Goal: Transaction & Acquisition: Book appointment/travel/reservation

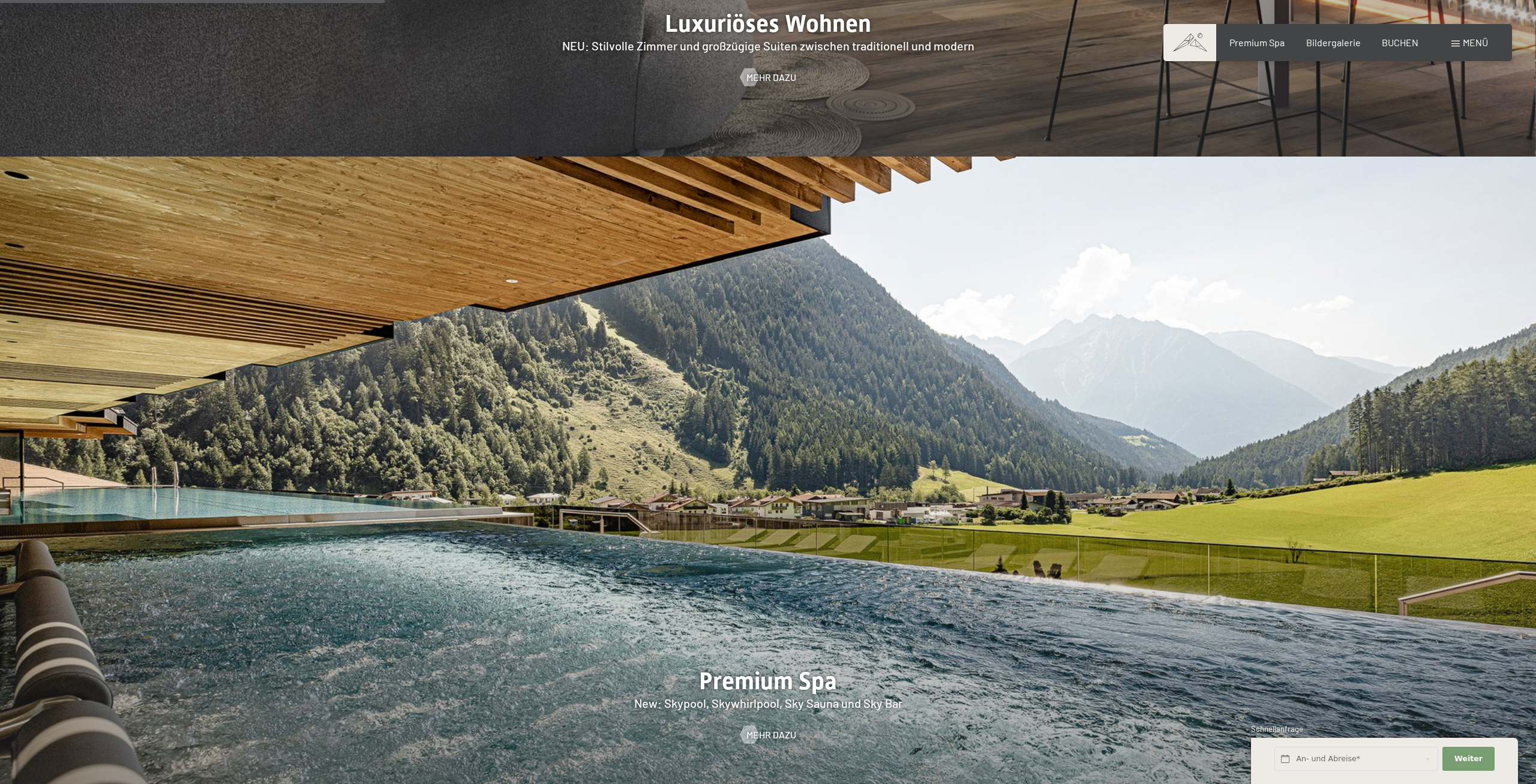
scroll to position [2263, 0]
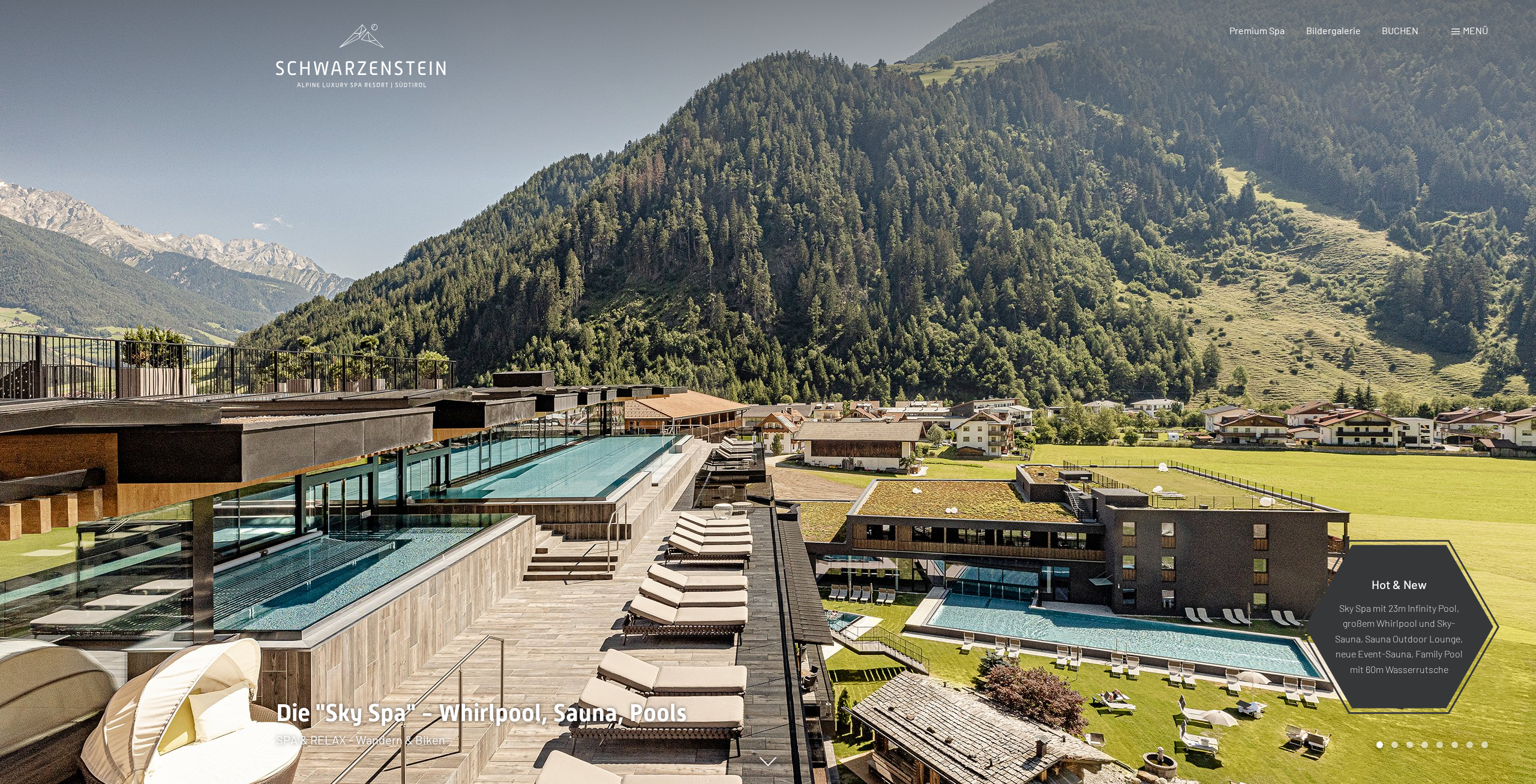
click at [1394, 34] on span "BUCHEN" at bounding box center [1400, 30] width 37 height 12
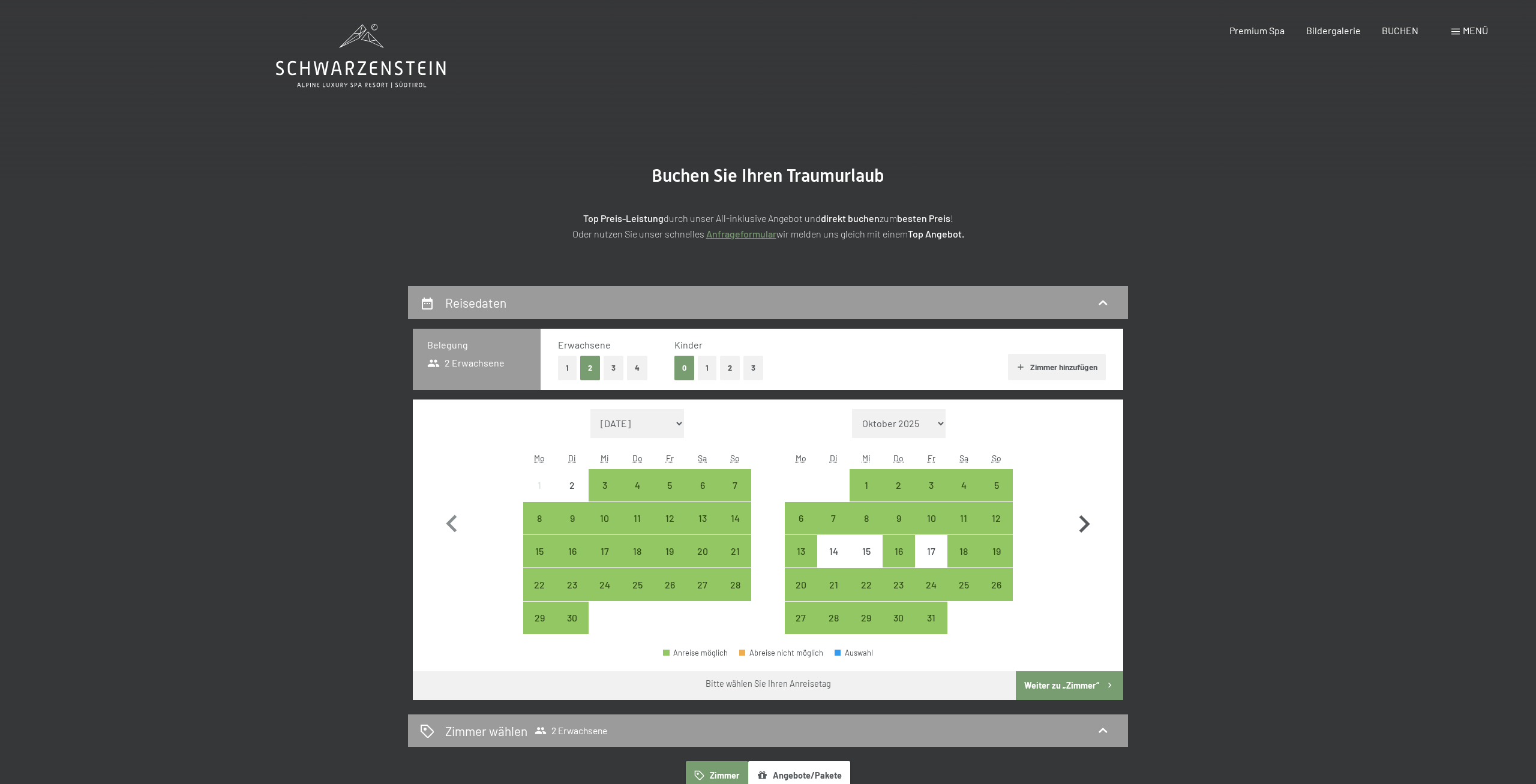
click at [1082, 532] on icon "button" at bounding box center [1085, 525] width 35 height 35
select select "2025-10-01"
select select "2025-11-01"
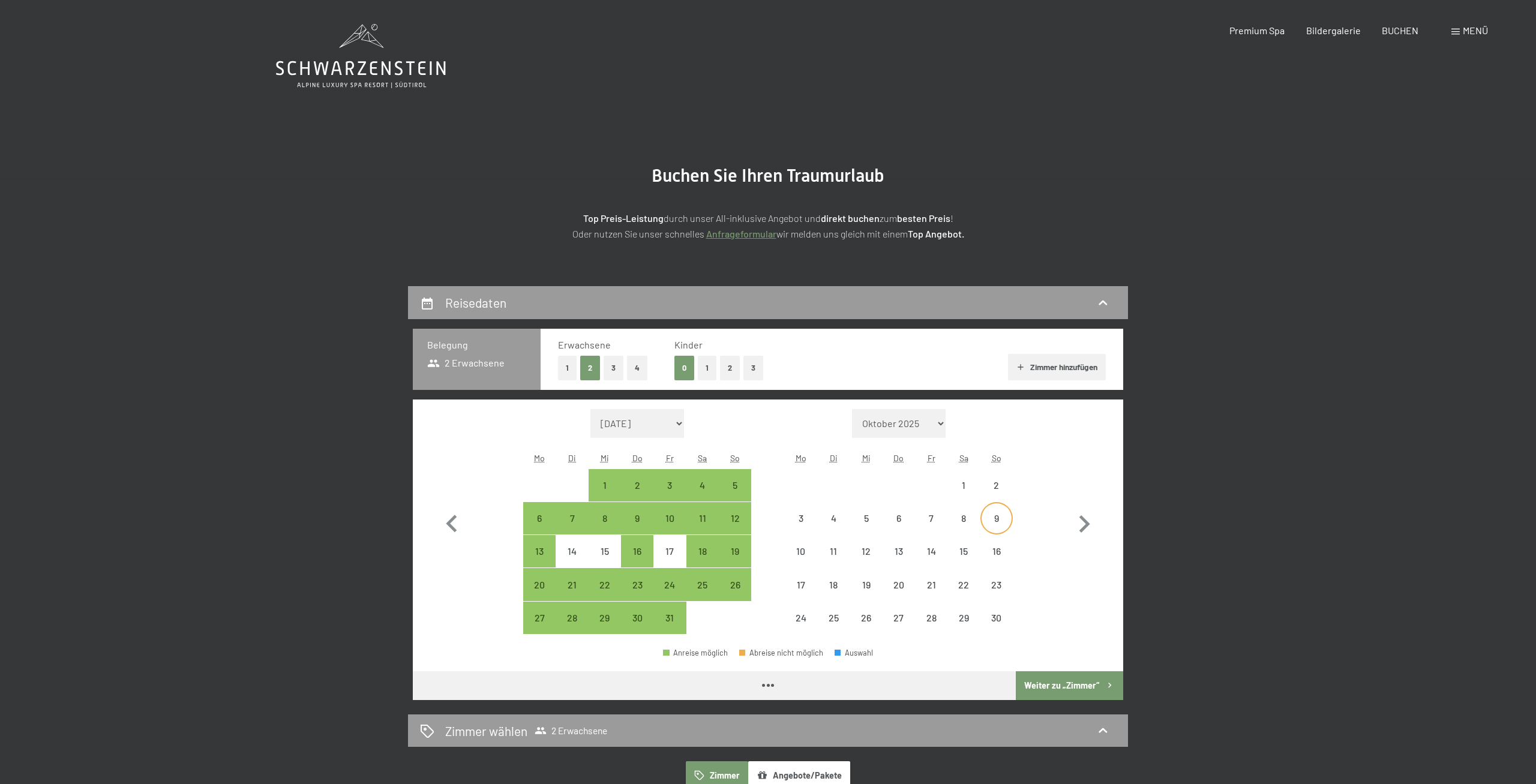
select select "2025-10-01"
select select "2025-11-01"
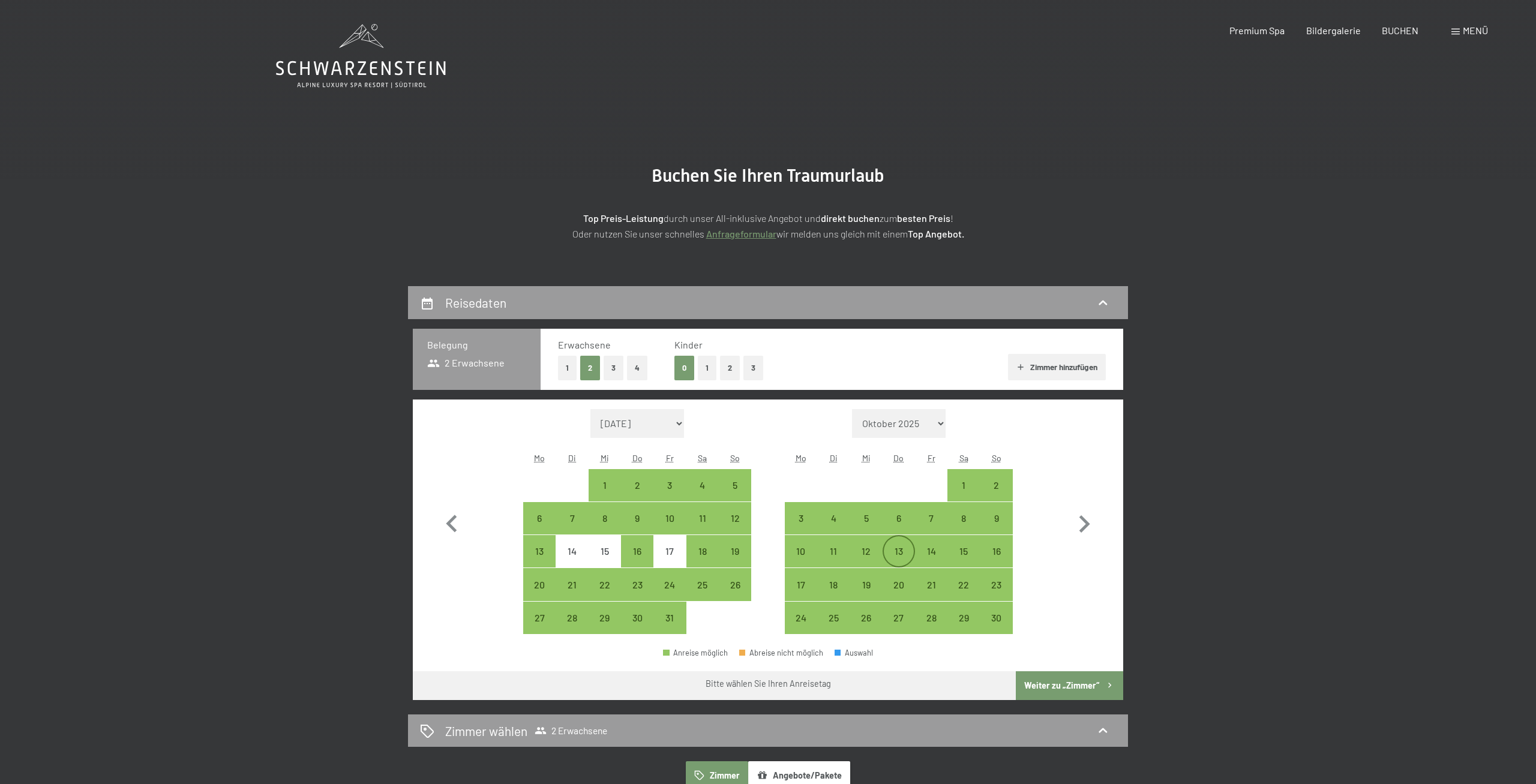
click at [907, 555] on div "13" at bounding box center [899, 560] width 30 height 30
select select "2025-10-01"
select select "2025-11-01"
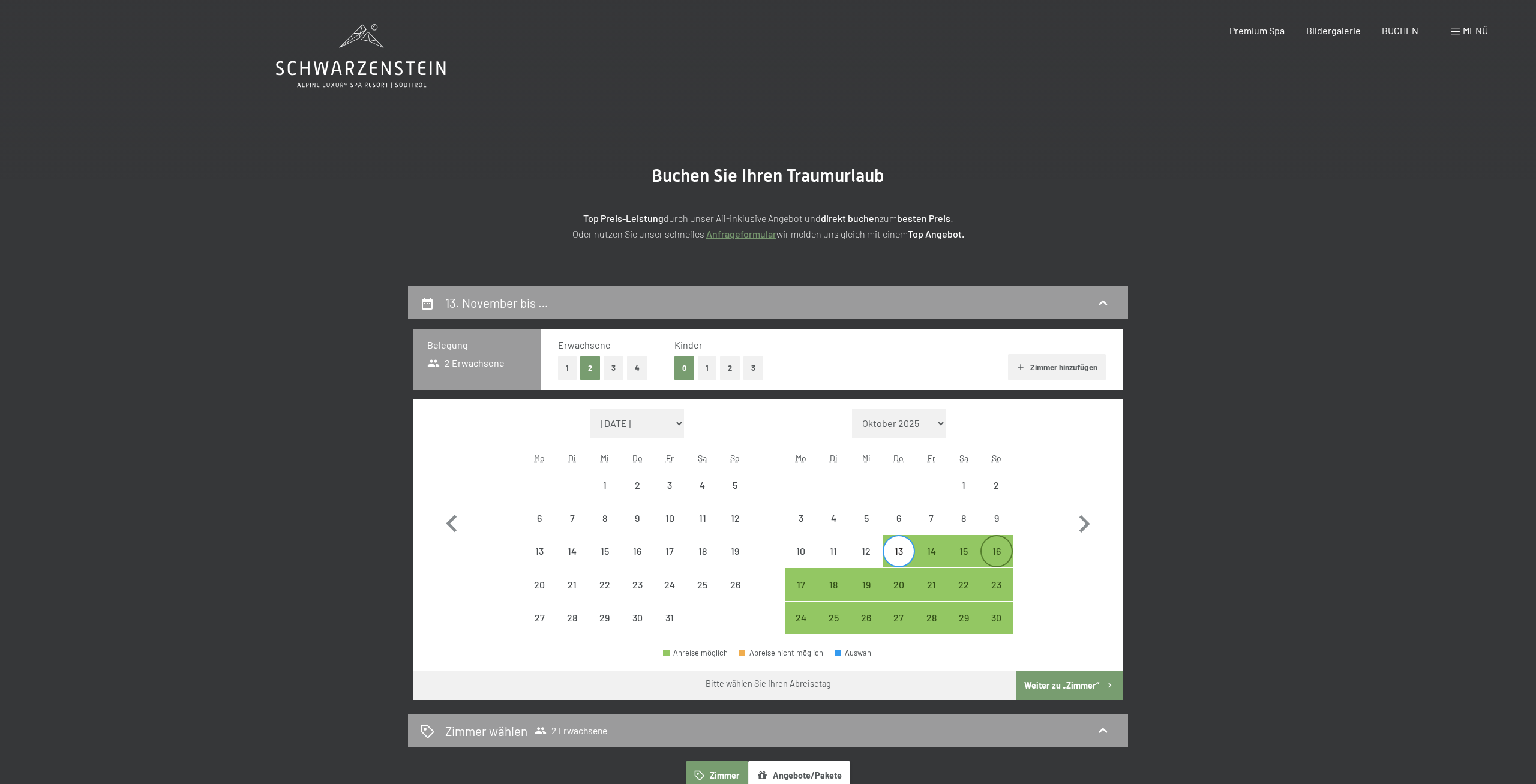
click at [989, 550] on div "16" at bounding box center [997, 560] width 30 height 30
select select "2025-10-01"
select select "2025-11-01"
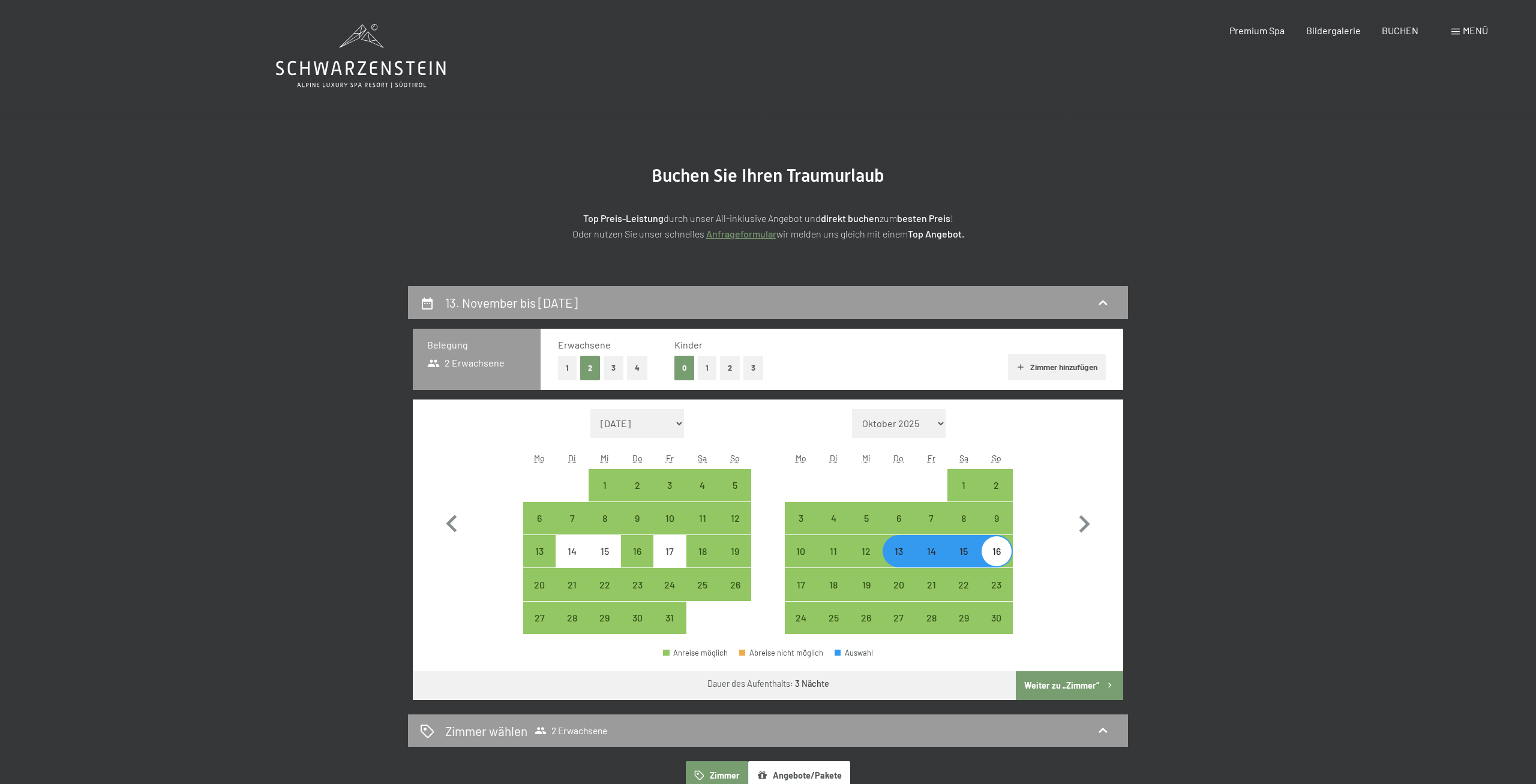
click at [1063, 679] on button "Weiter zu „Zimmer“" at bounding box center [1069, 685] width 108 height 29
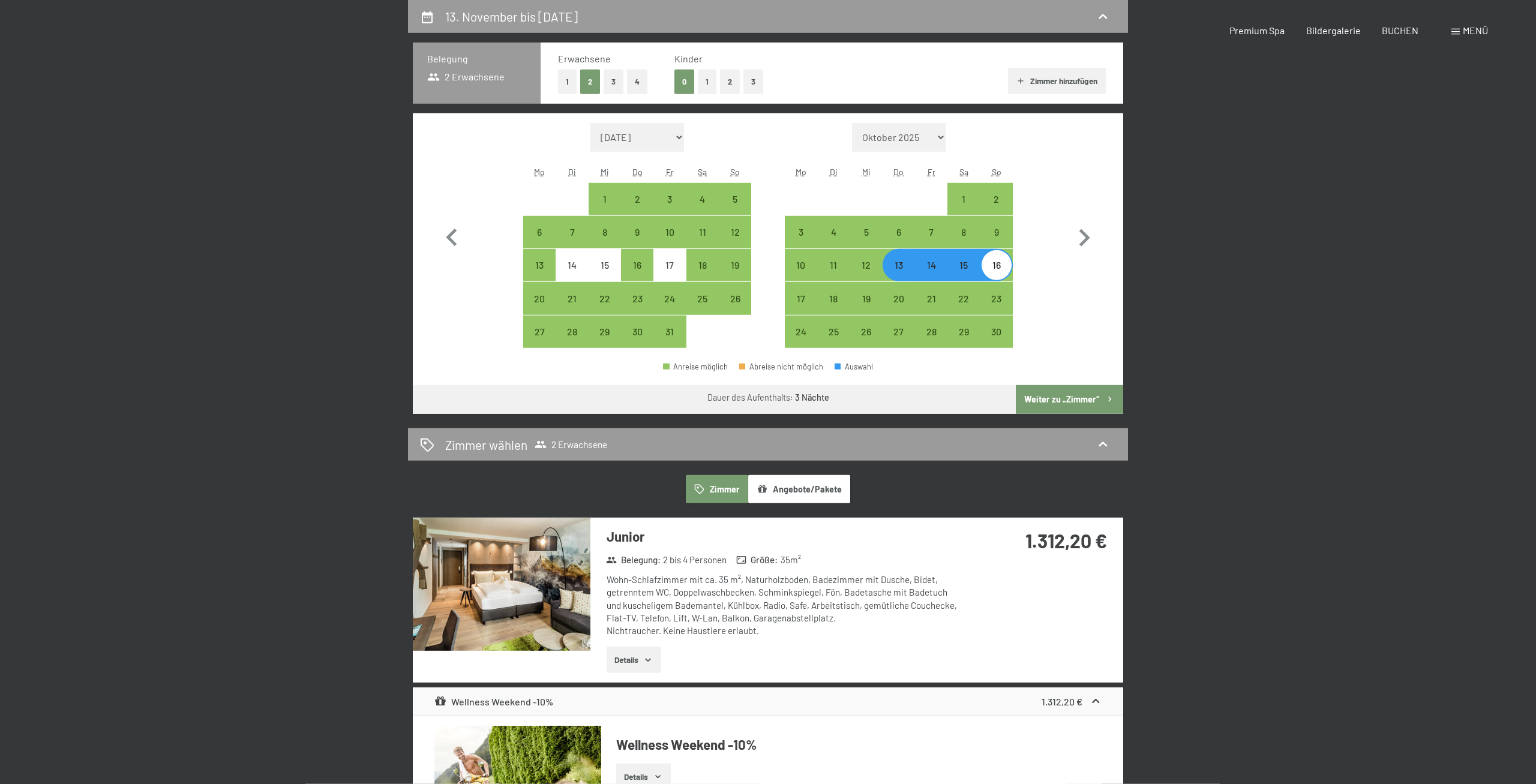
select select "2025-10-01"
select select "2025-11-01"
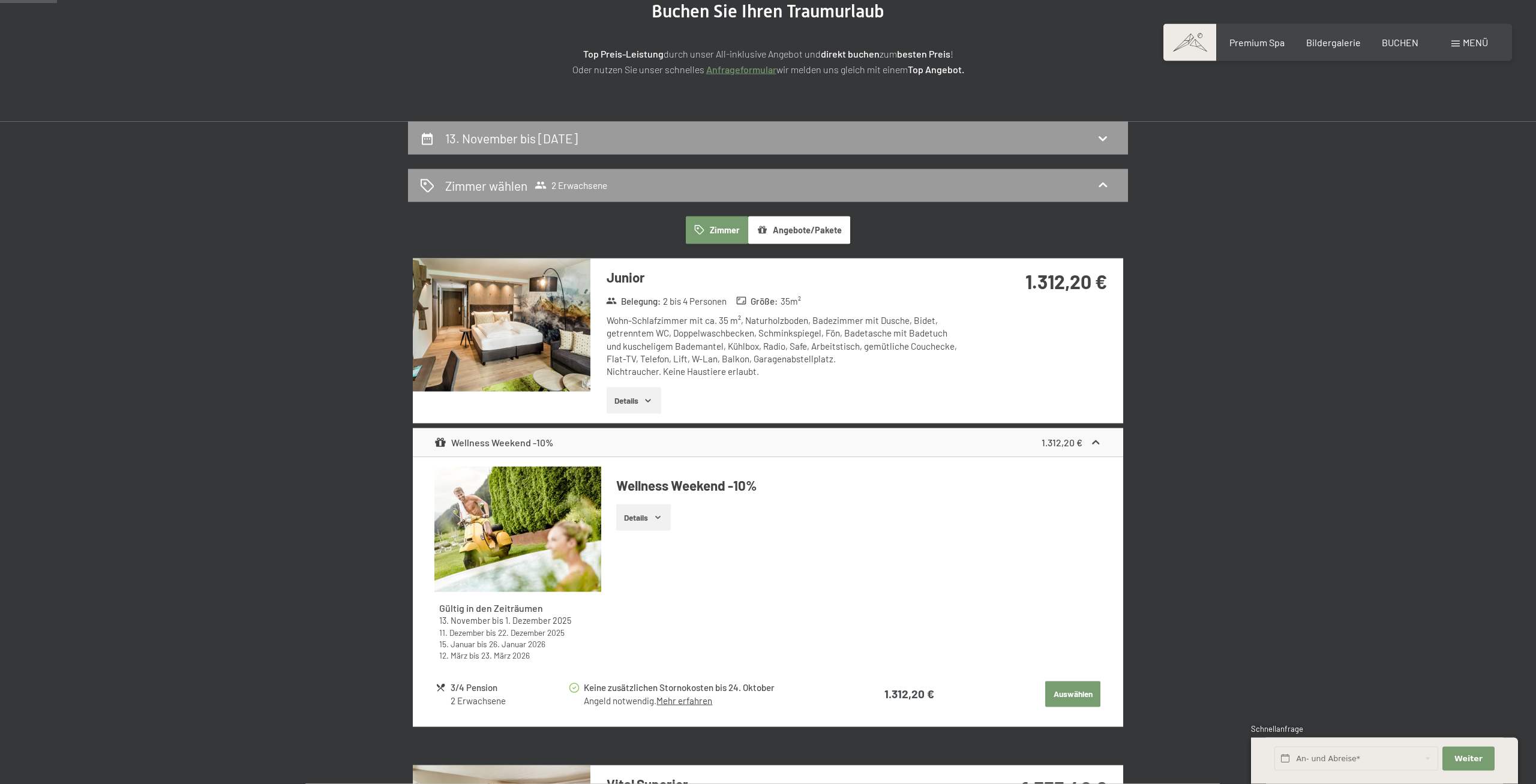
scroll to position [164, 0]
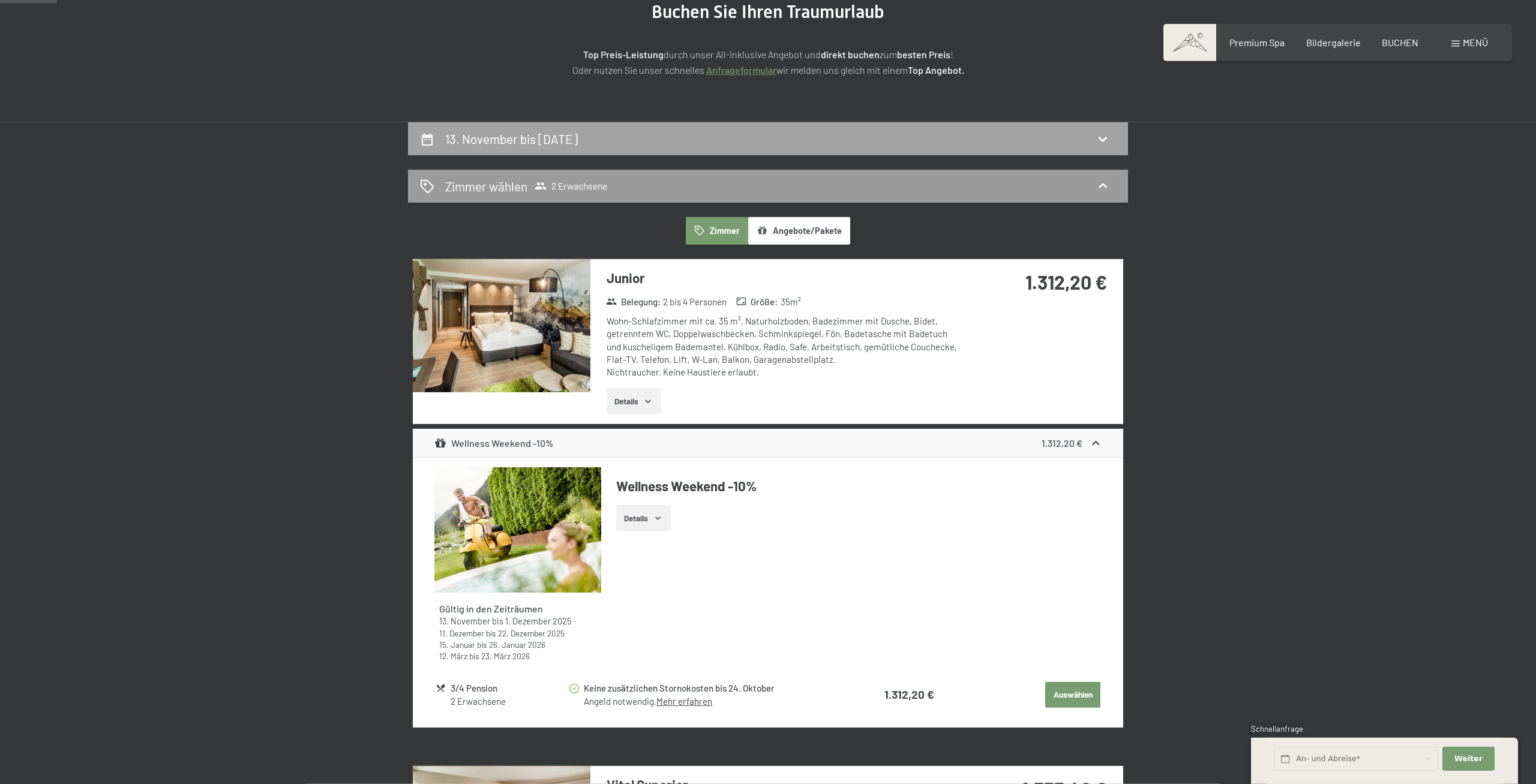
click at [1122, 129] on div "13. November bis 16. November 2025" at bounding box center [768, 138] width 721 height 33
select select "2025-10-01"
select select "2025-11-01"
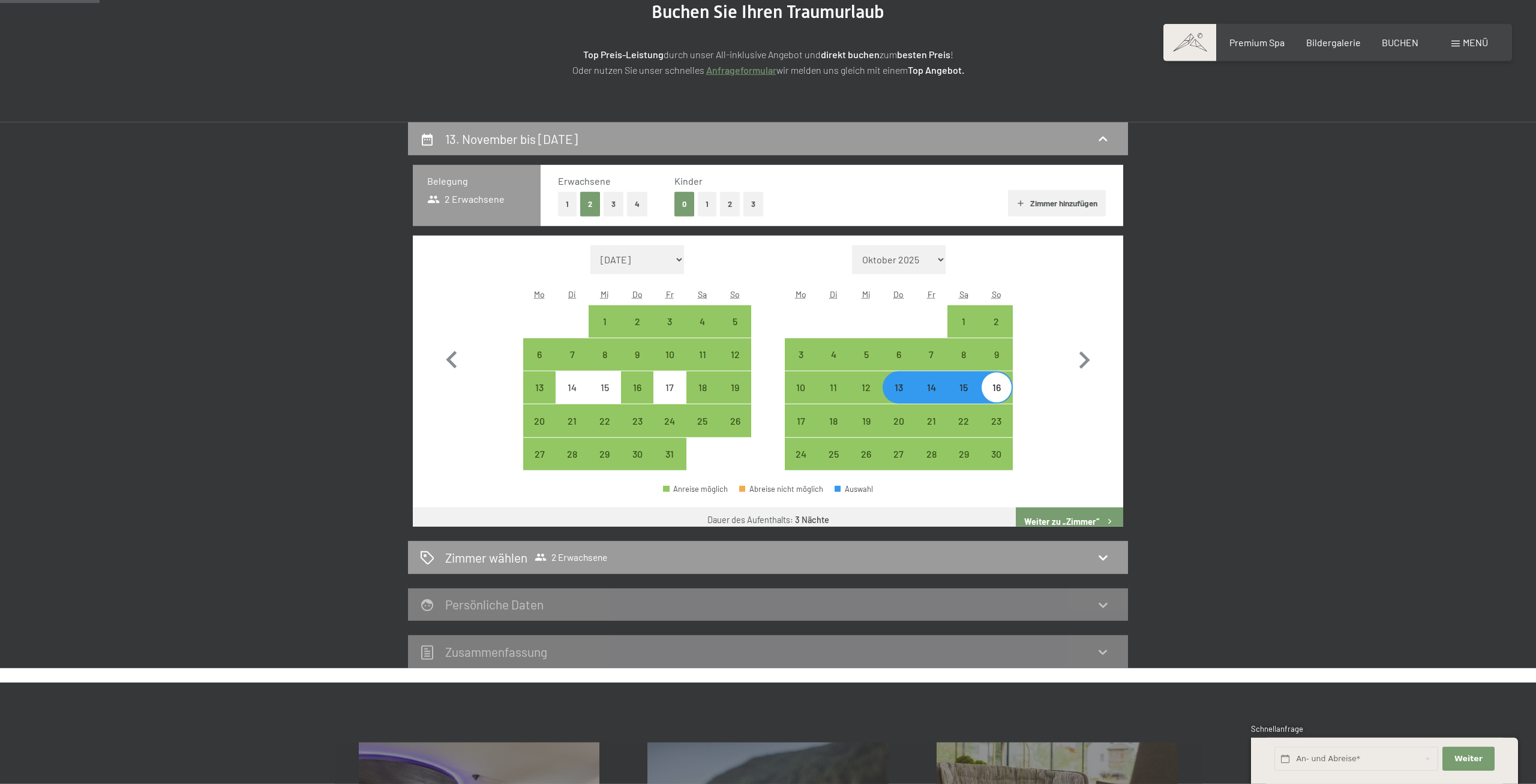
scroll to position [286, 0]
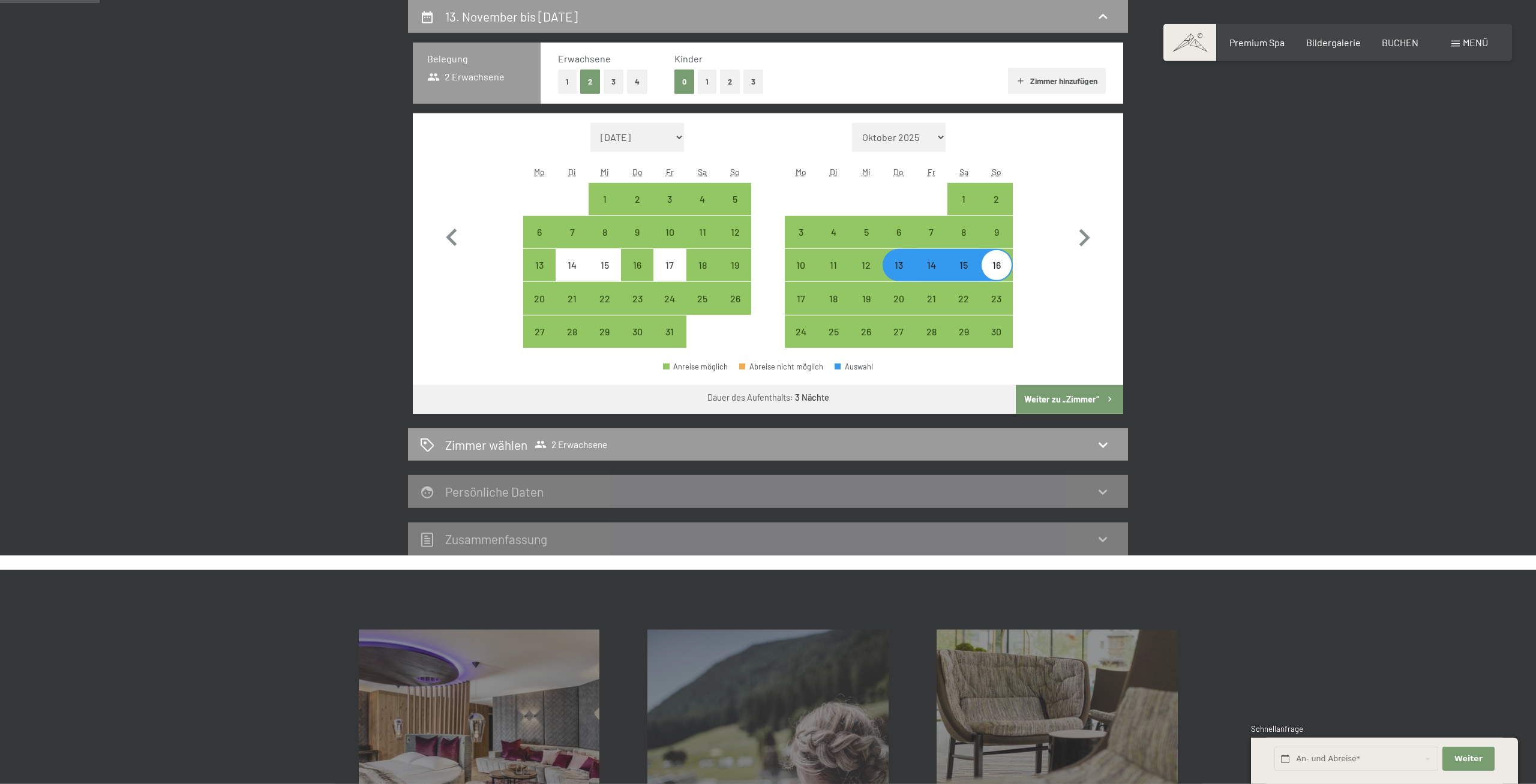
click at [894, 267] on div "13" at bounding box center [899, 275] width 30 height 30
select select "2025-10-01"
select select "2025-11-01"
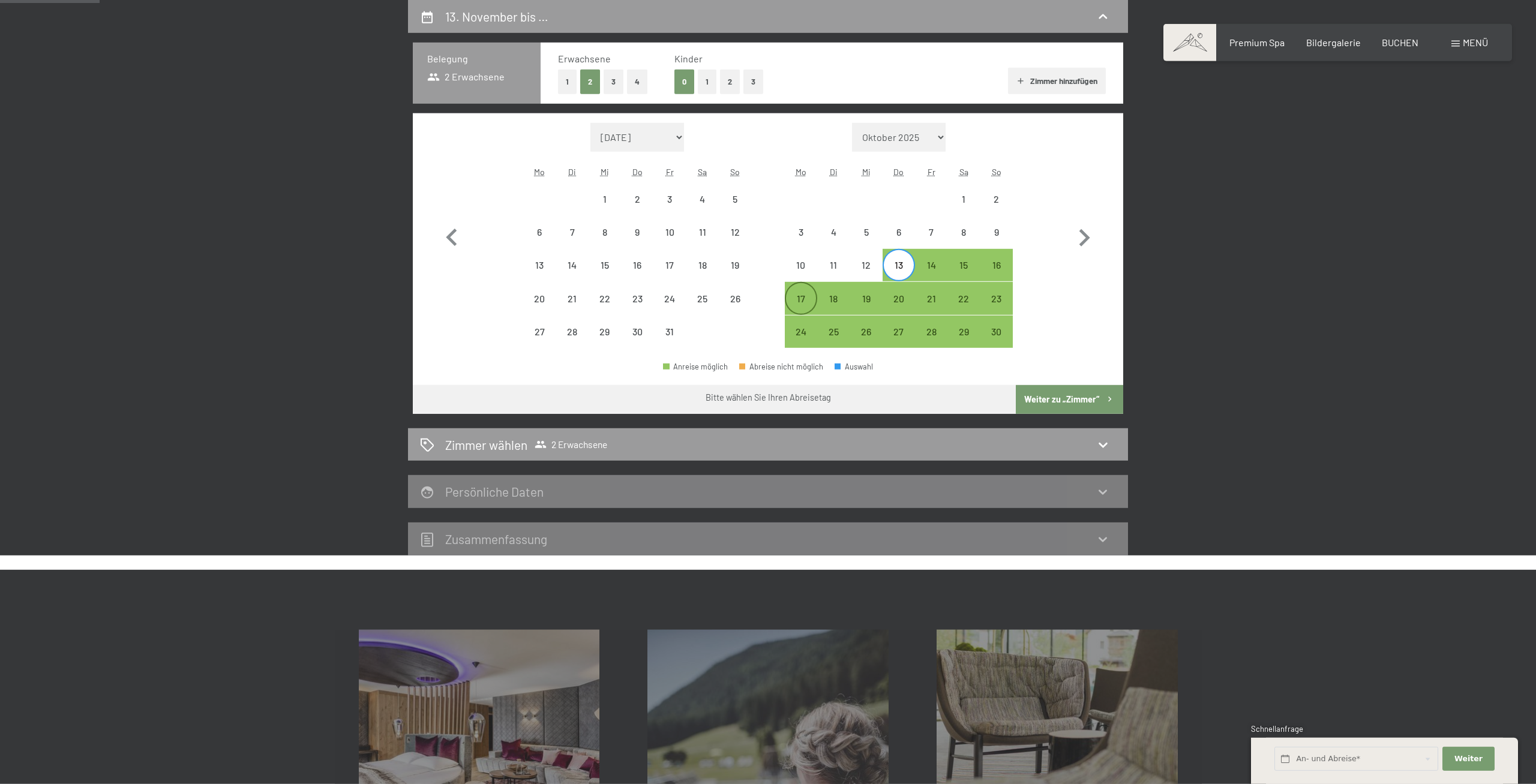
click at [812, 299] on div "17" at bounding box center [801, 309] width 30 height 30
select select "2025-10-01"
select select "2025-11-01"
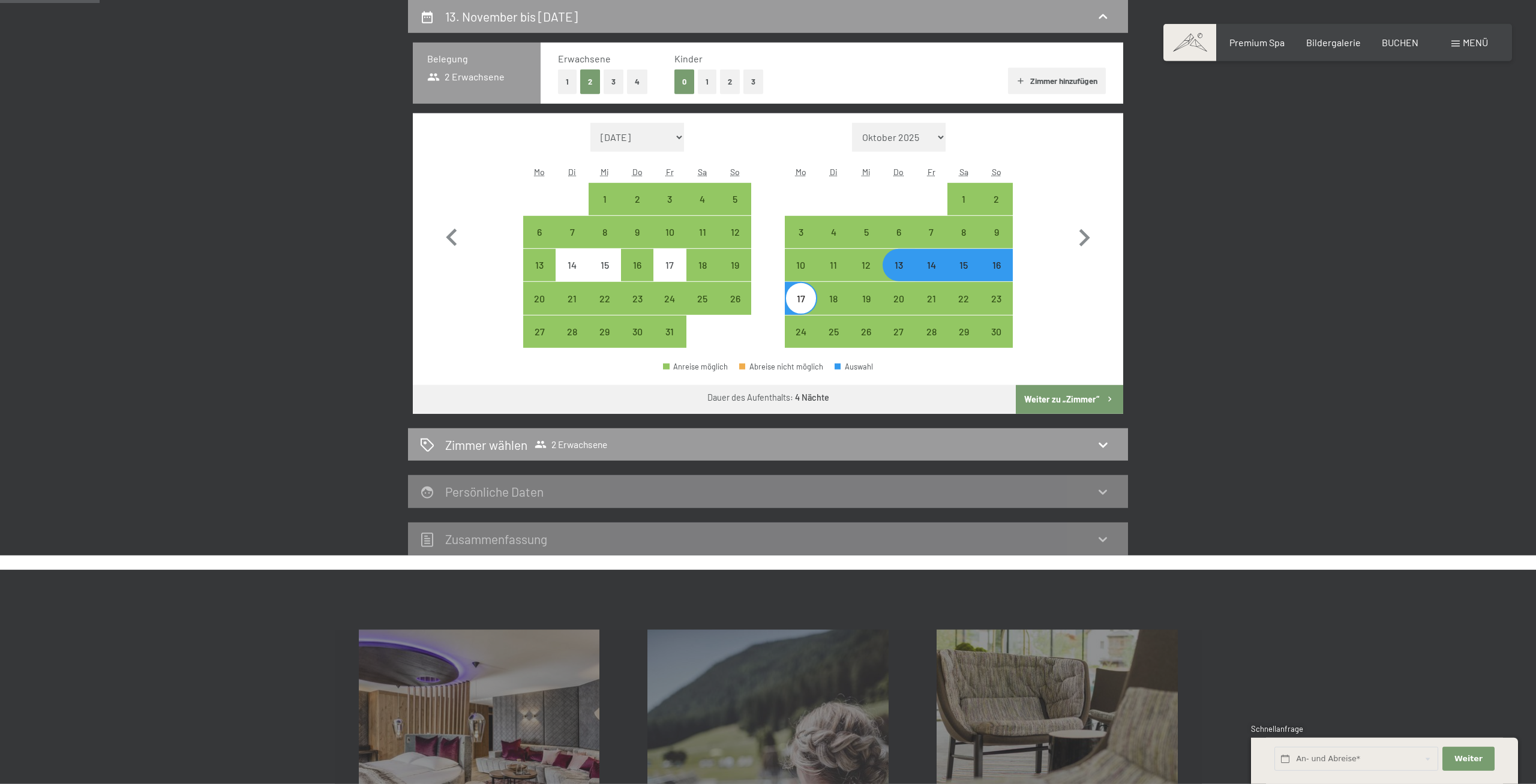
click at [1056, 396] on button "Weiter zu „Zimmer“" at bounding box center [1069, 400] width 108 height 29
select select "2025-10-01"
select select "2025-11-01"
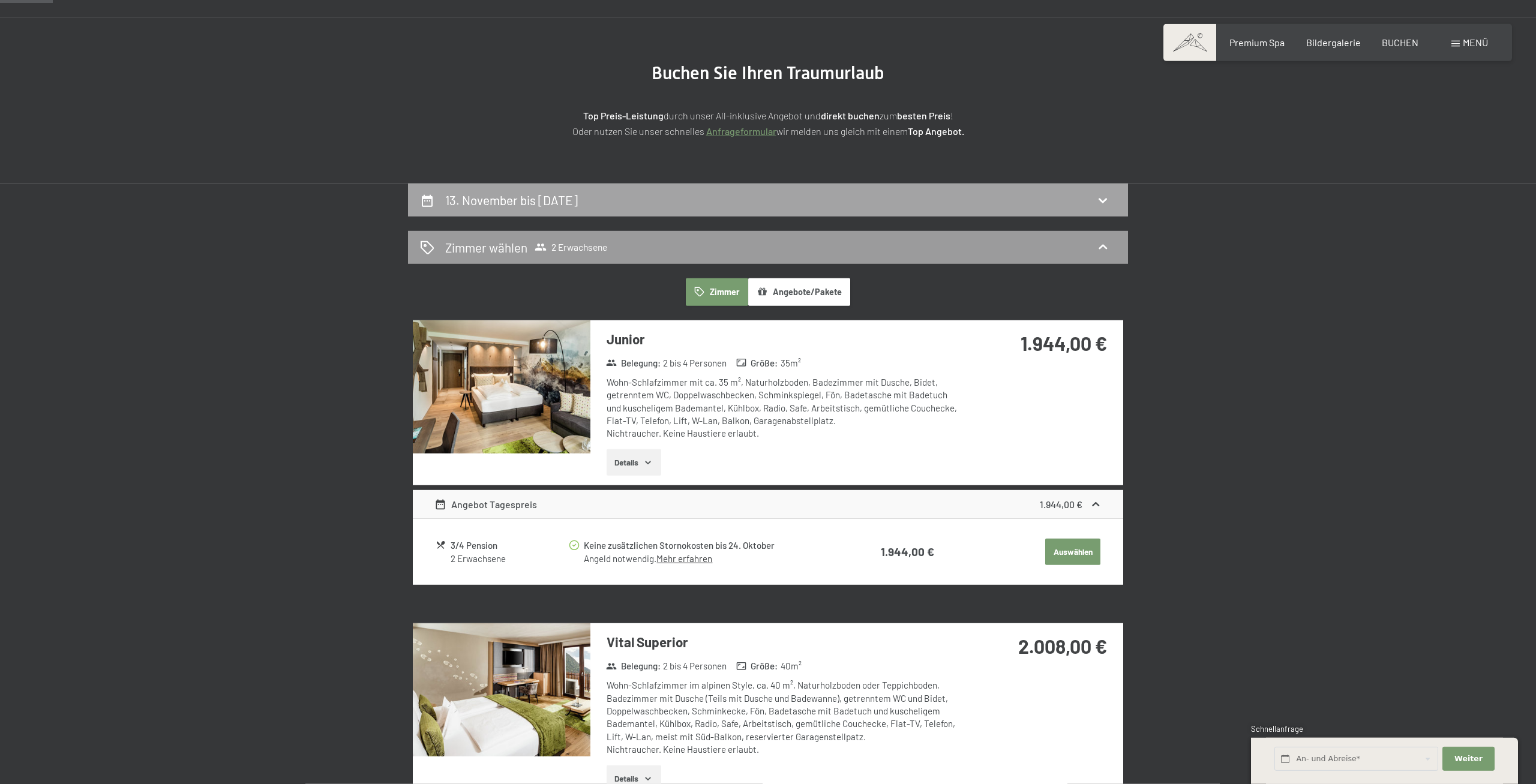
click at [963, 212] on div "13. November bis 17. November 2025" at bounding box center [768, 200] width 721 height 33
select select "2025-10-01"
select select "2025-11-01"
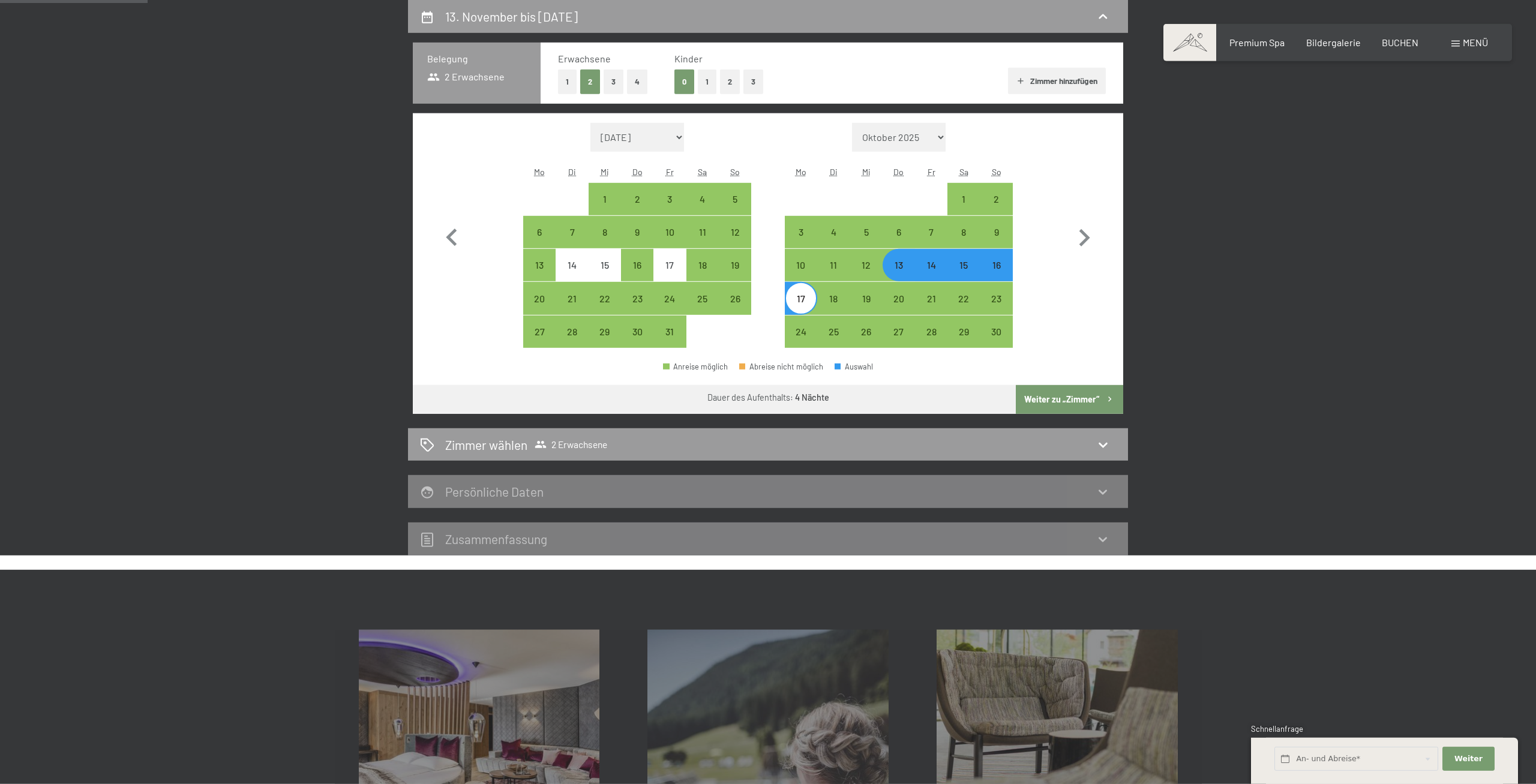
click at [997, 270] on div "16" at bounding box center [997, 275] width 30 height 30
select select "2025-10-01"
select select "2025-11-01"
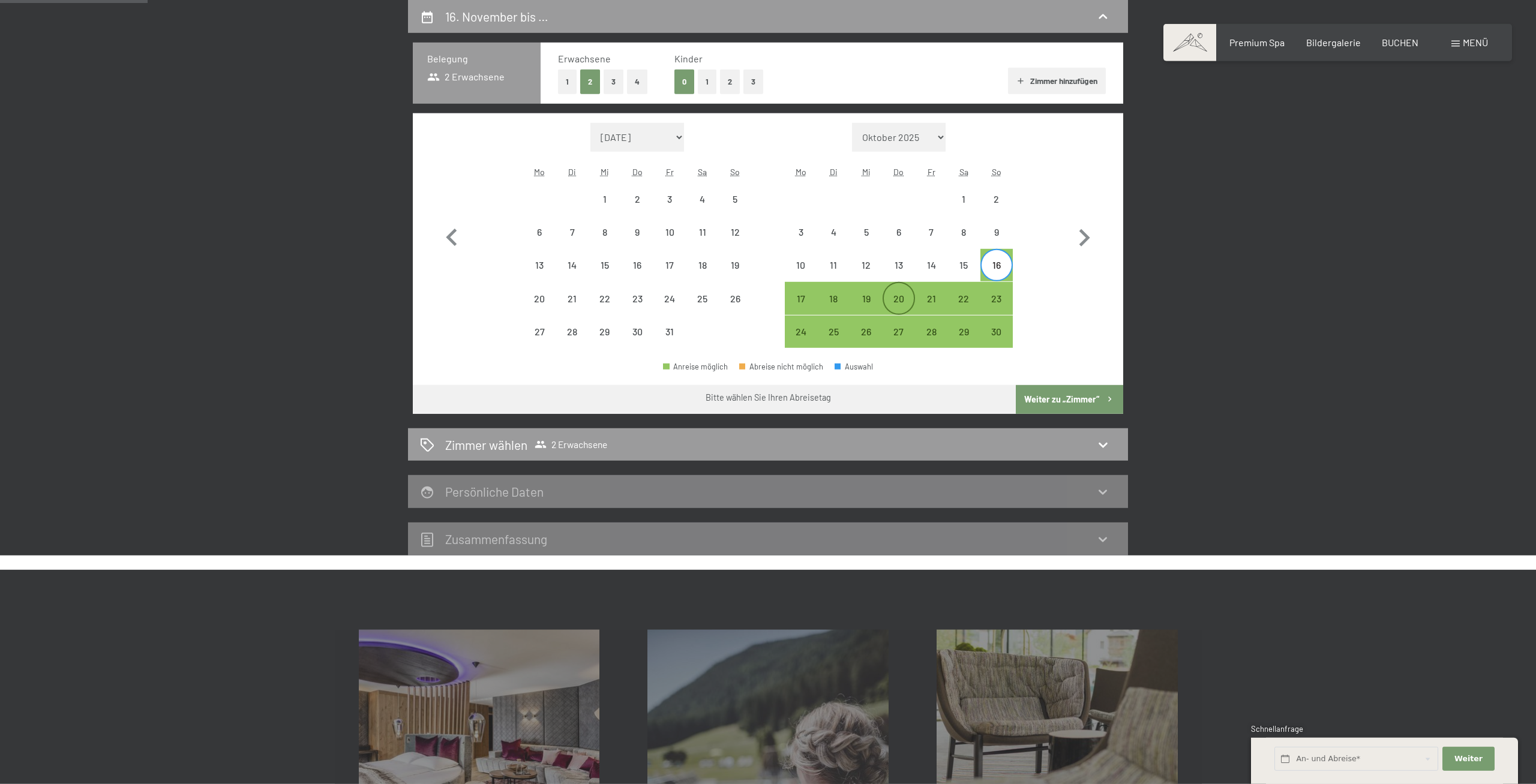
click at [907, 299] on div "20" at bounding box center [899, 309] width 30 height 30
select select "2025-10-01"
select select "2025-11-01"
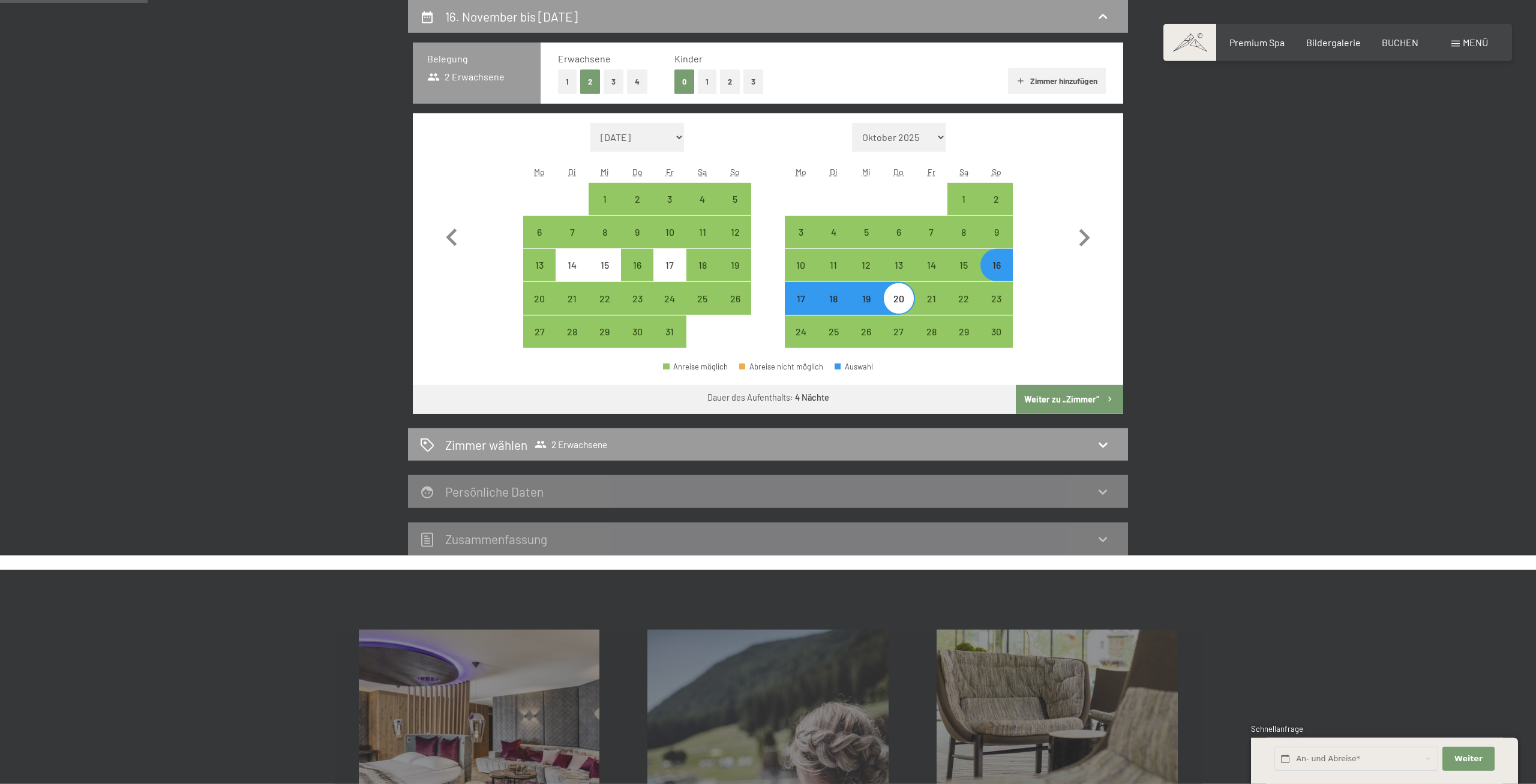
click at [1100, 404] on button "Weiter zu „Zimmer“" at bounding box center [1069, 400] width 108 height 29
select select "2025-10-01"
select select "2025-11-01"
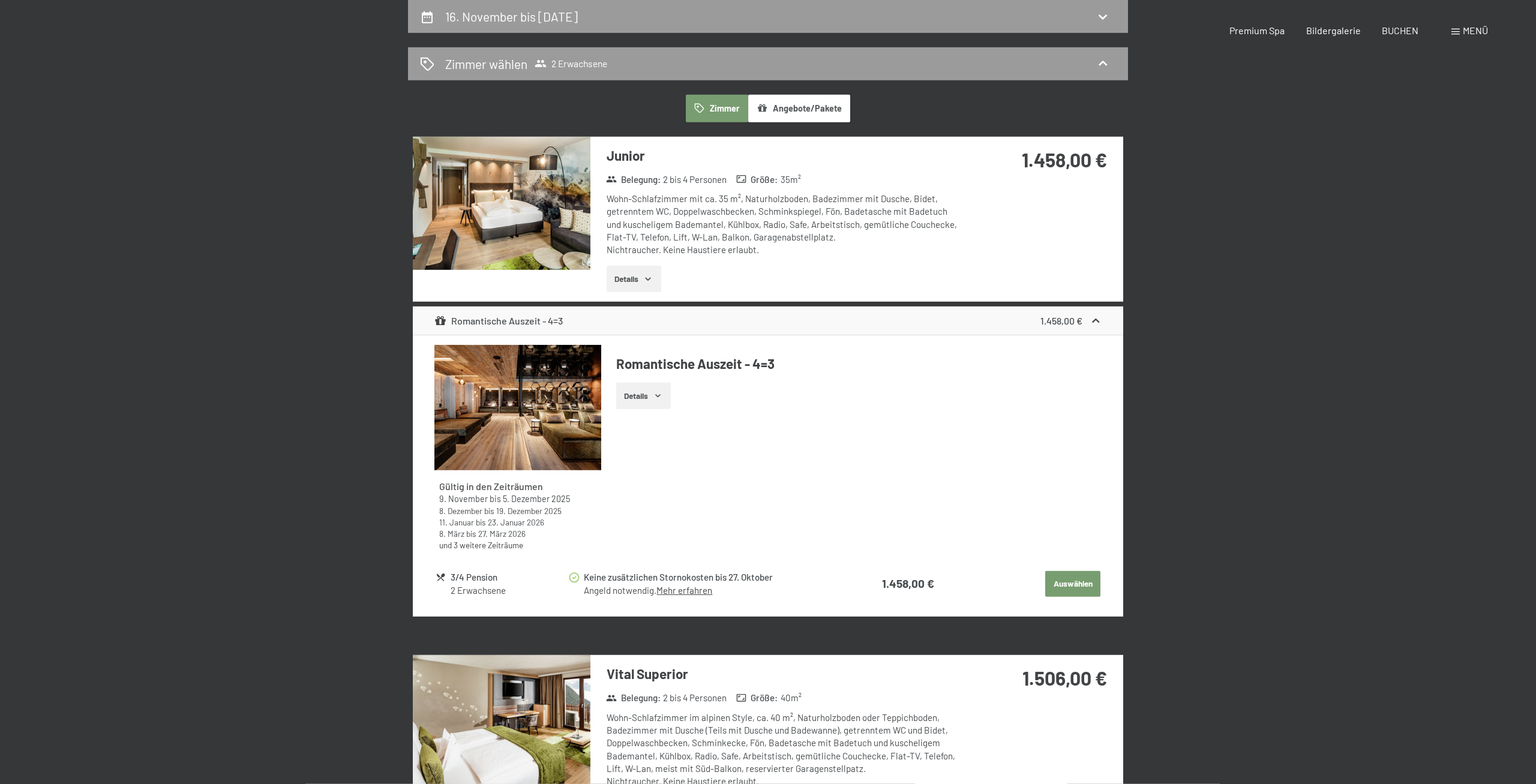
scroll to position [0, 0]
